Goal: Transaction & Acquisition: Purchase product/service

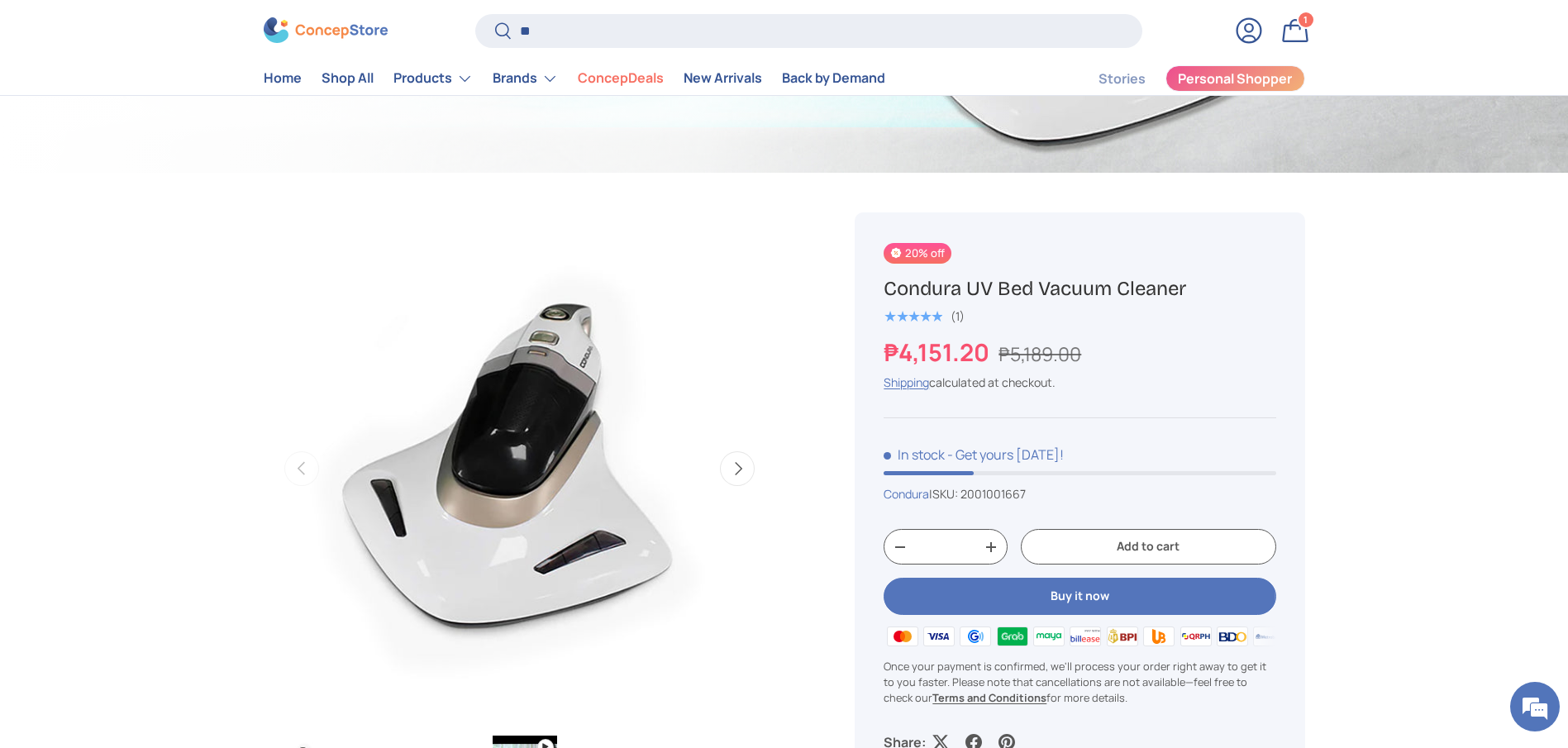
type input "*"
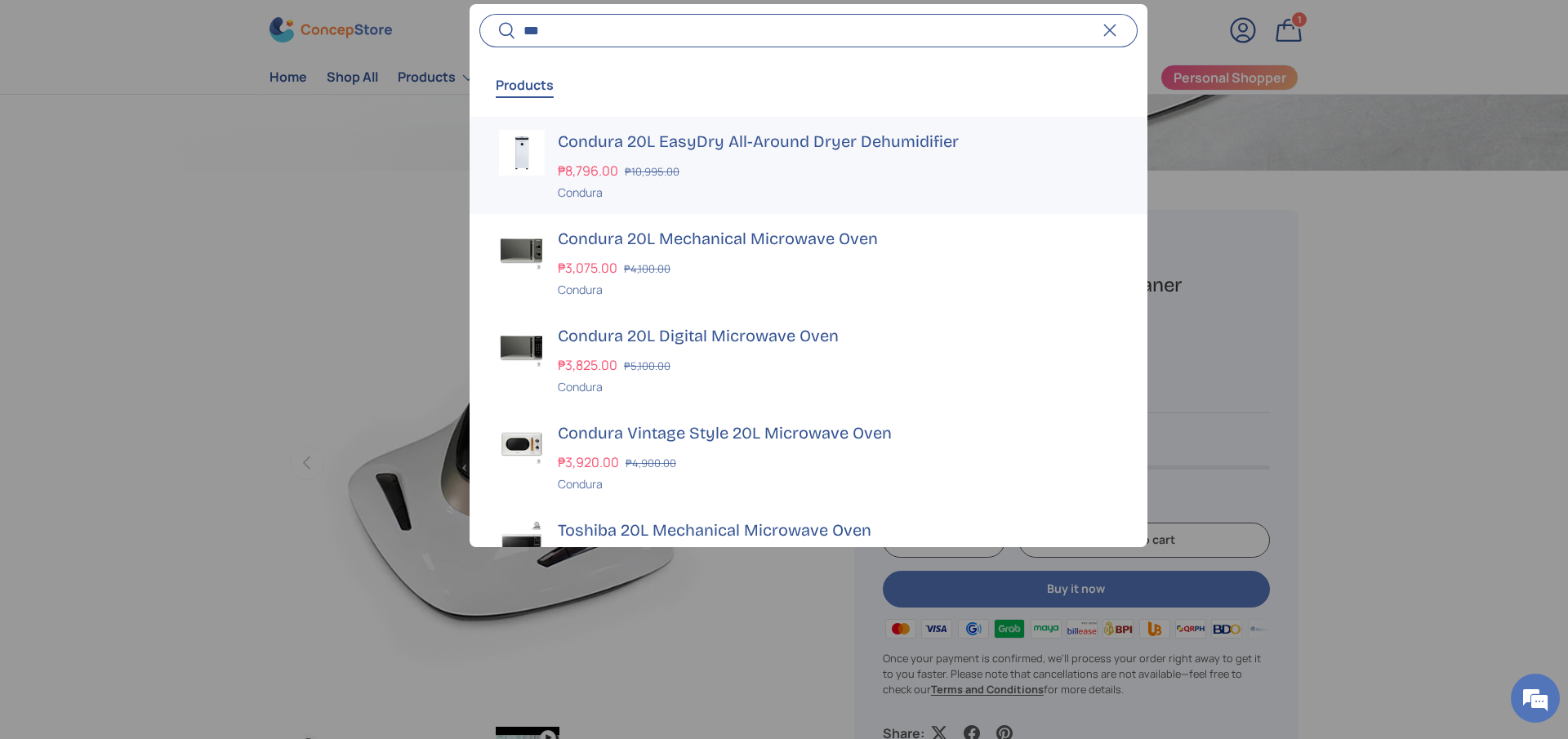
type input "***"
click at [597, 142] on h3 "Condura 20L EasyDry All-Around Dryer Dehumidifier" at bounding box center [837, 141] width 560 height 23
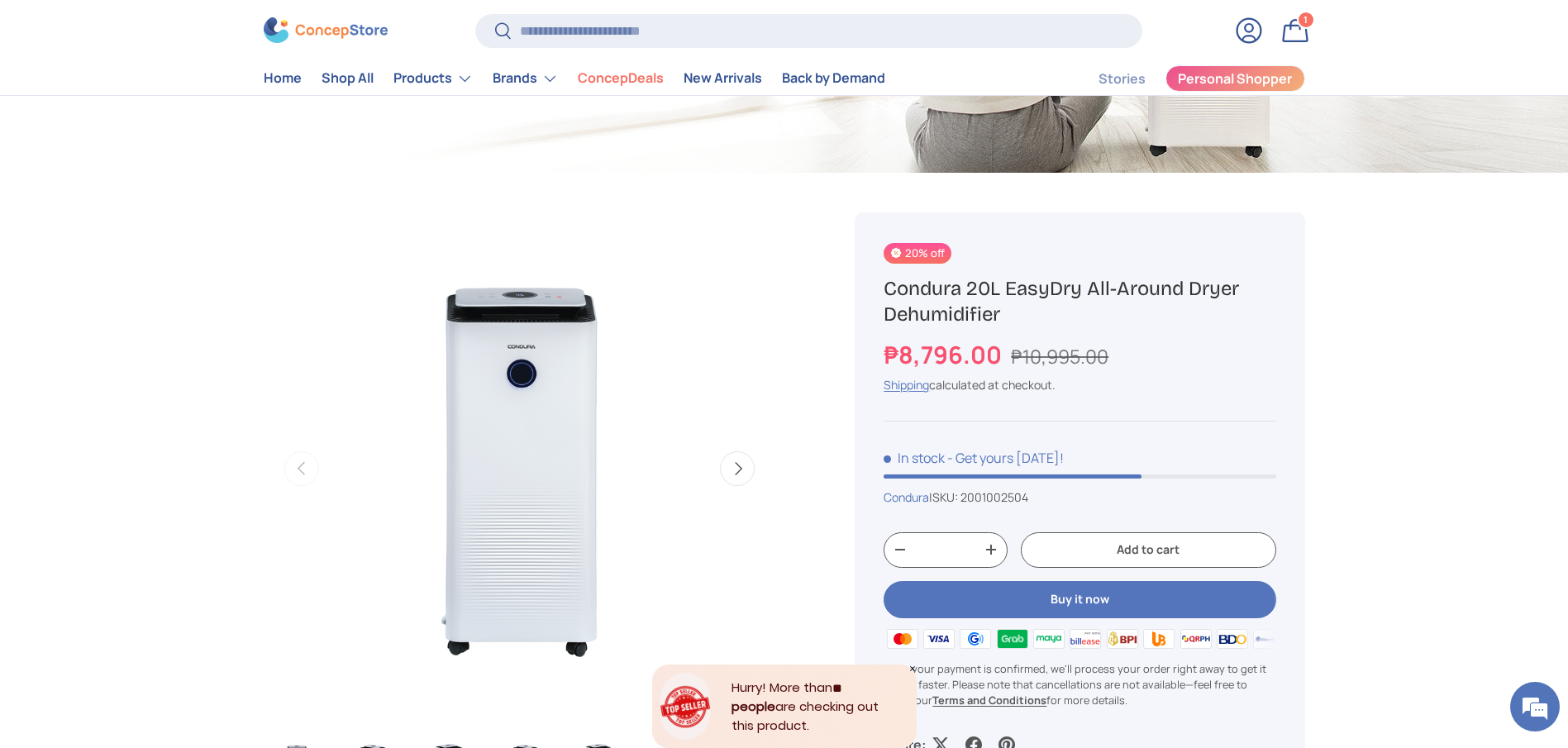
click at [980, 317] on h1 "Condura 20L EasyDry All-Around Dryer Dehumidifier" at bounding box center [1079, 301] width 392 height 51
copy div "Condura 20L EasyDry All-Around Dryer Dehumidifier"
drag, startPoint x: 1001, startPoint y: 353, endPoint x: 875, endPoint y: 352, distance: 126.0
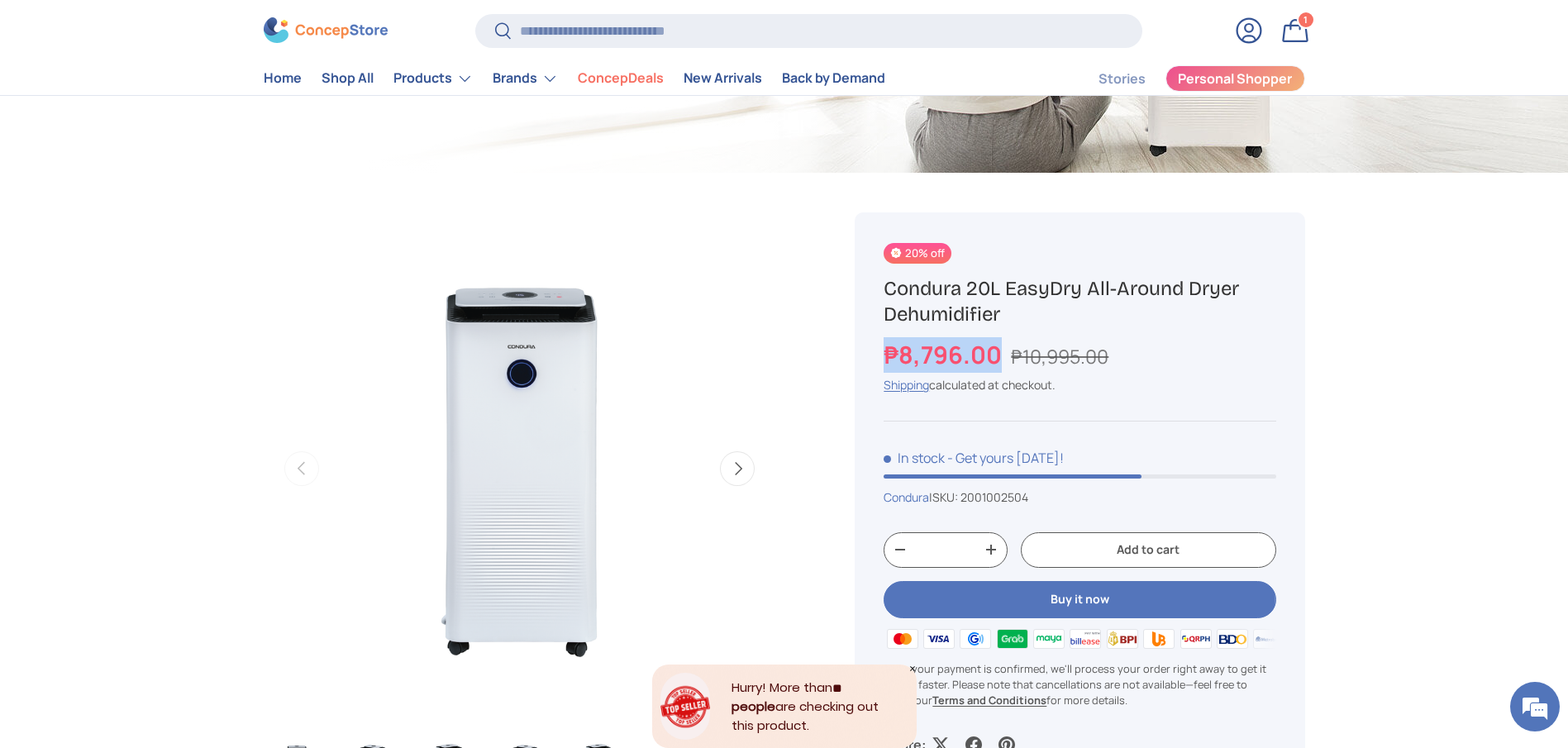
click at [875, 352] on div "20% off Condura 20L EasyDry All-Around Dryer Dehumidifier ₱8,796.00 ₱10,995.00 …" at bounding box center [1079, 498] width 450 height 571
copy strong "₱8,796.00"
click at [1039, 309] on h1 "Condura 20L EasyDry All-Around Dryer Dehumidifier" at bounding box center [1079, 301] width 392 height 51
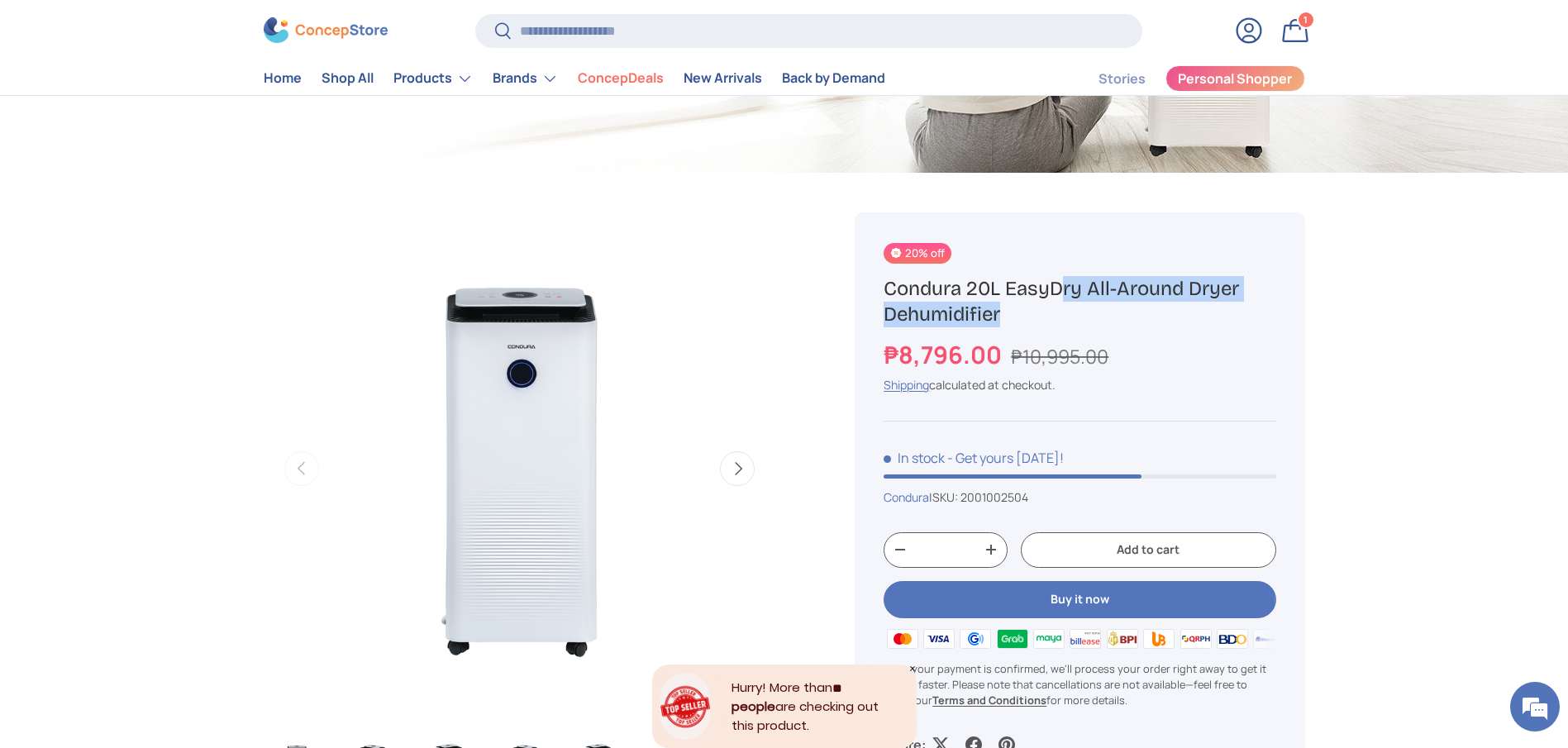
copy div "Condura 20L EasyDry All-Around Dryer Dehumidifier"
